Goal: Navigation & Orientation: Find specific page/section

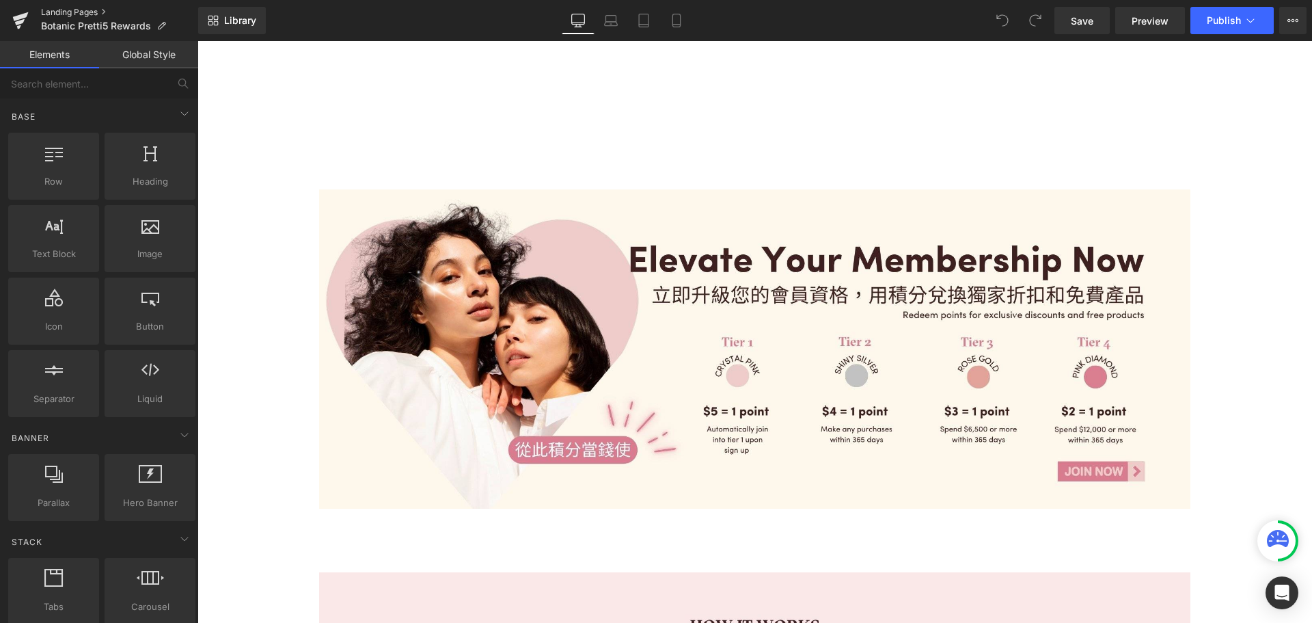
click at [106, 10] on link "Landing Pages" at bounding box center [119, 12] width 157 height 11
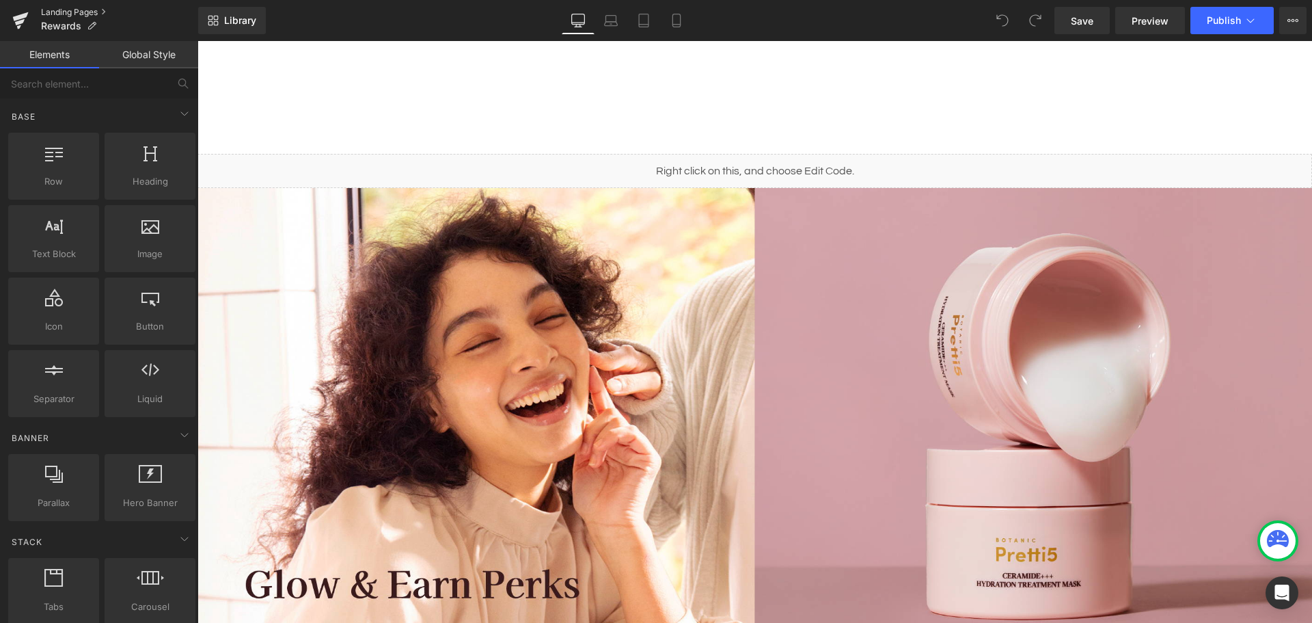
click at [109, 11] on link "Landing Pages" at bounding box center [119, 12] width 157 height 11
click at [100, 10] on link "Landing Pages" at bounding box center [119, 12] width 157 height 11
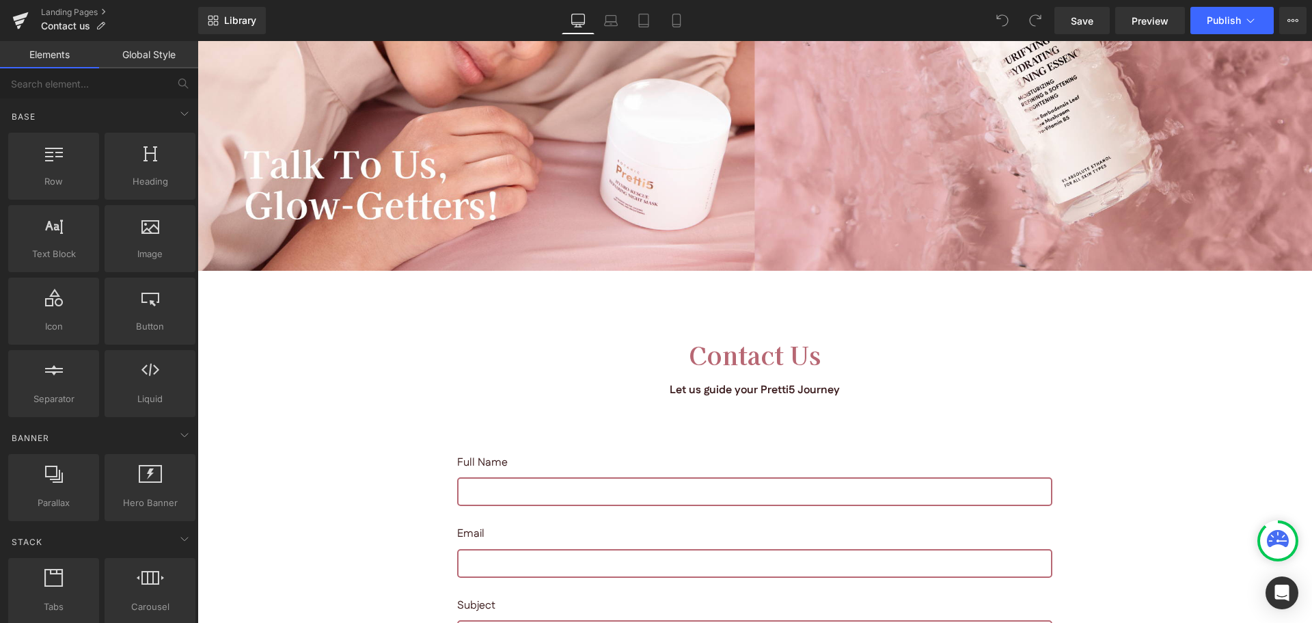
scroll to position [342, 0]
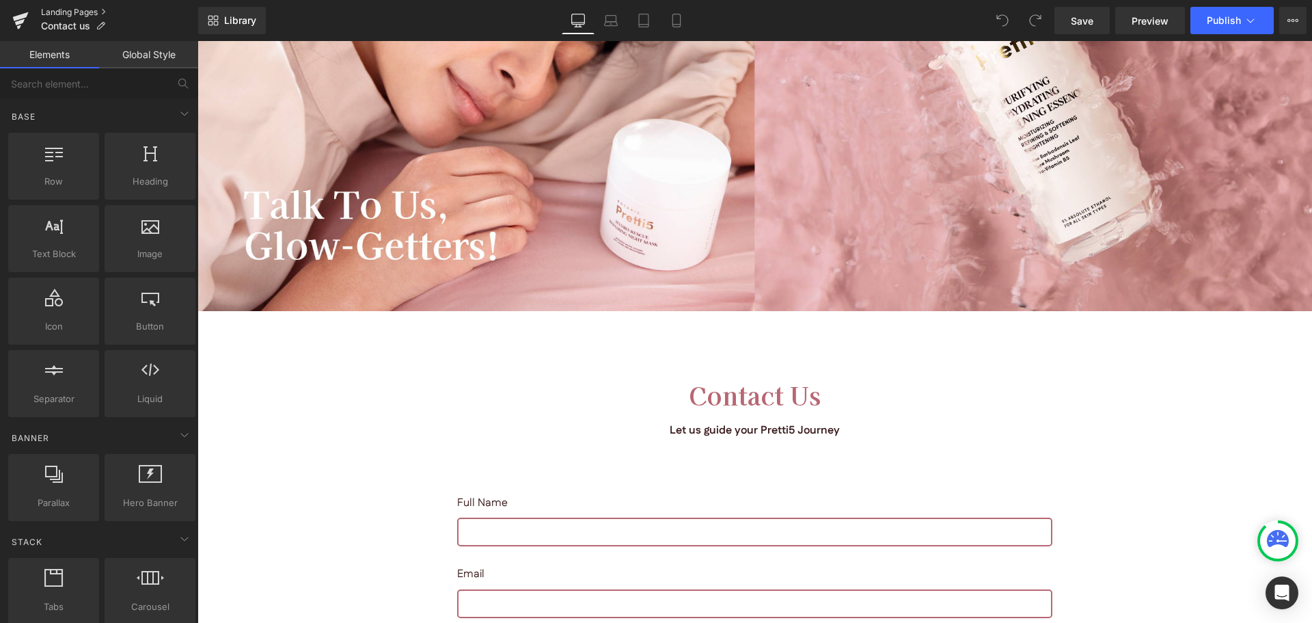
click at [100, 12] on link "Landing Pages" at bounding box center [119, 12] width 157 height 11
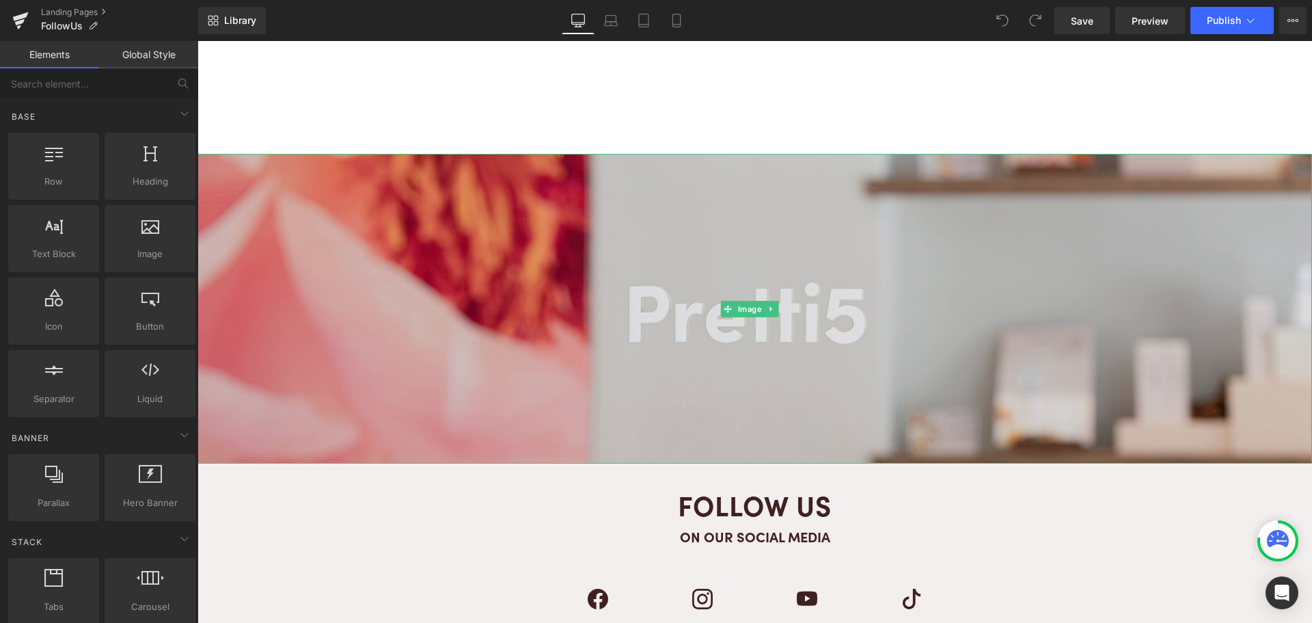
scroll to position [68, 0]
